Goal: Information Seeking & Learning: Learn about a topic

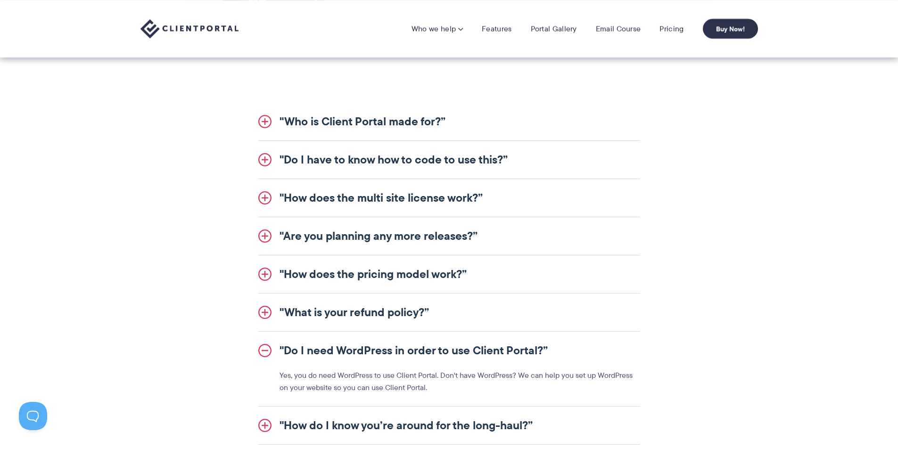
scroll to position [1018, 0]
click at [484, 24] on link "Features" at bounding box center [497, 28] width 30 height 9
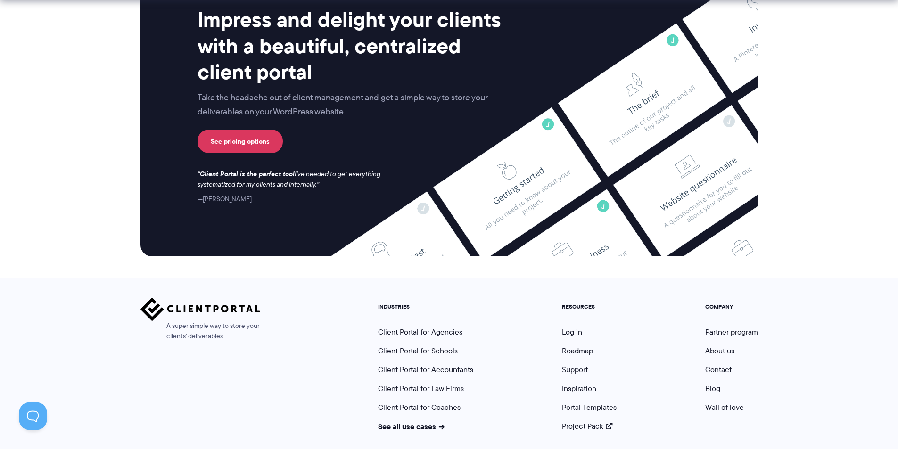
scroll to position [2465, 0]
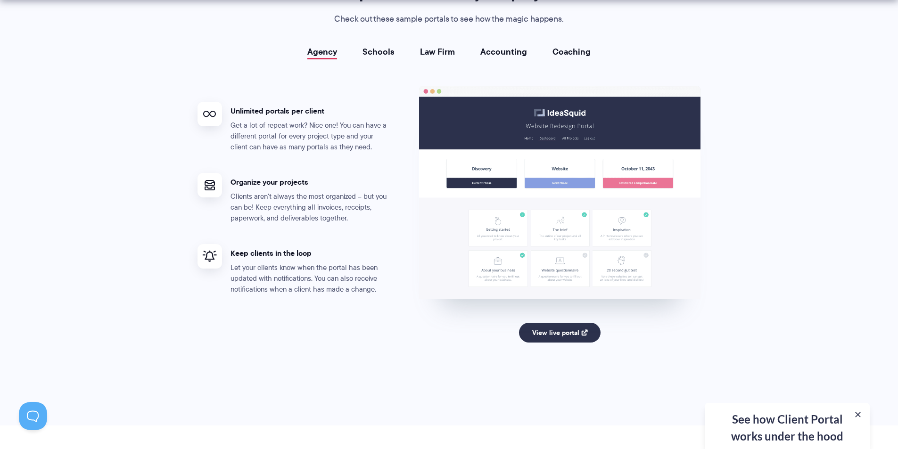
click at [364, 57] on div "Agency Schools Law Firm Accounting Coaching Agency Unlimited portals per client…" at bounding box center [448, 211] width 503 height 329
click at [370, 52] on link "Schools" at bounding box center [378, 51] width 32 height 9
